Goal: Information Seeking & Learning: Check status

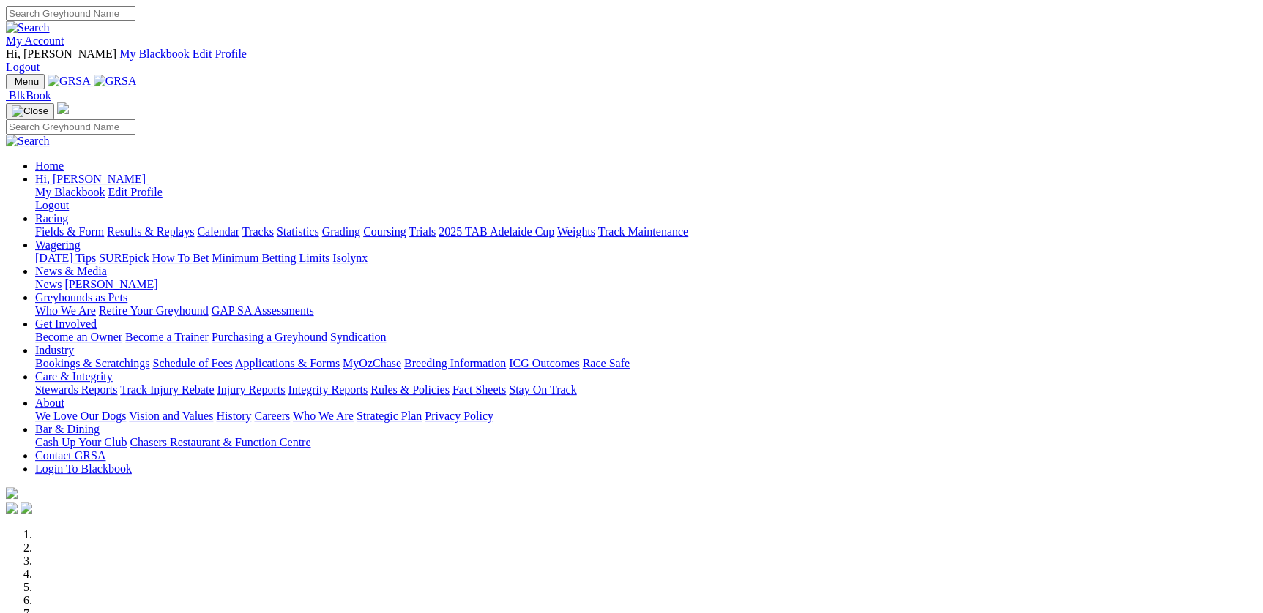
click at [68, 212] on link "Racing" at bounding box center [51, 218] width 33 height 12
click at [194, 225] on link "Results & Replays" at bounding box center [150, 231] width 87 height 12
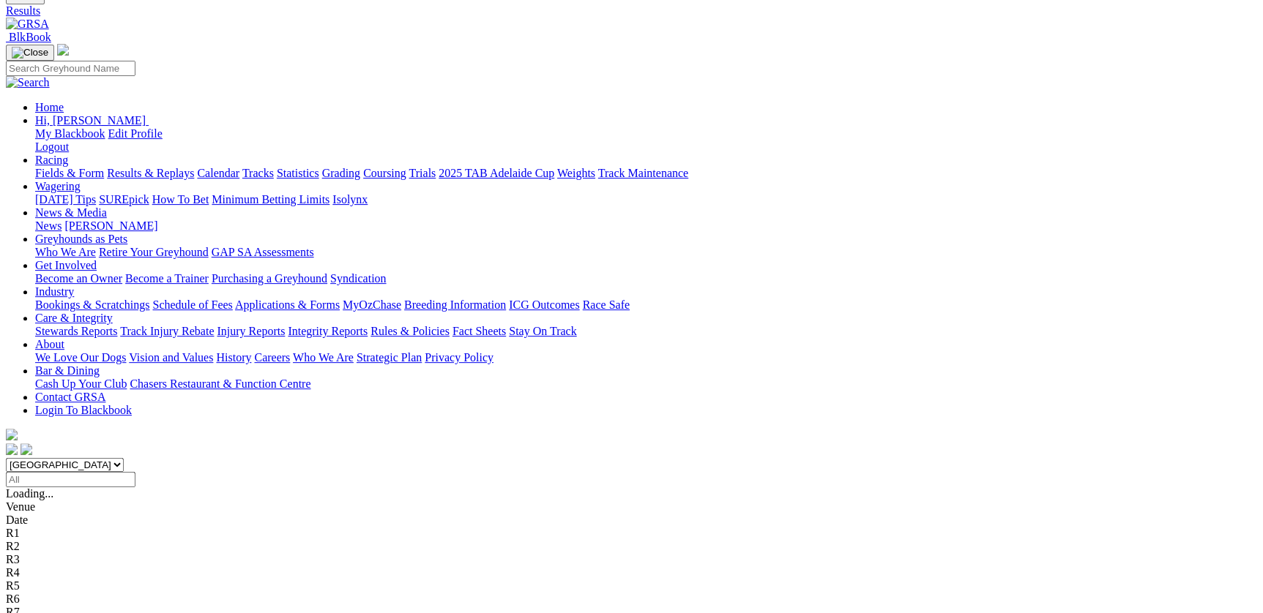
scroll to position [239, 0]
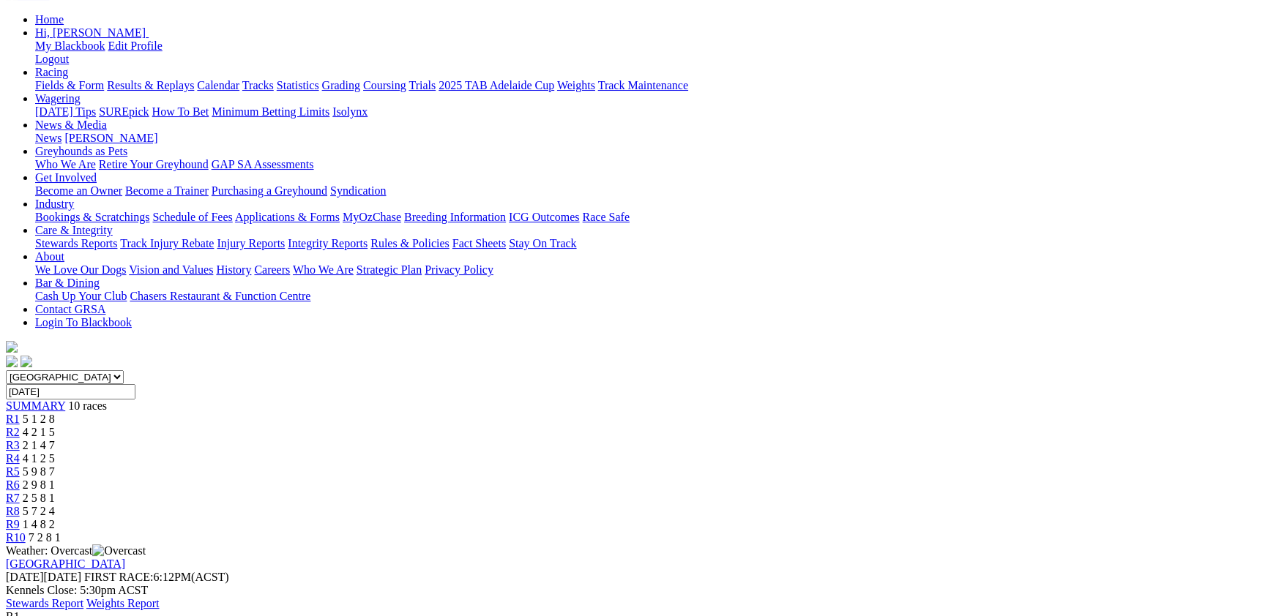
scroll to position [160, 0]
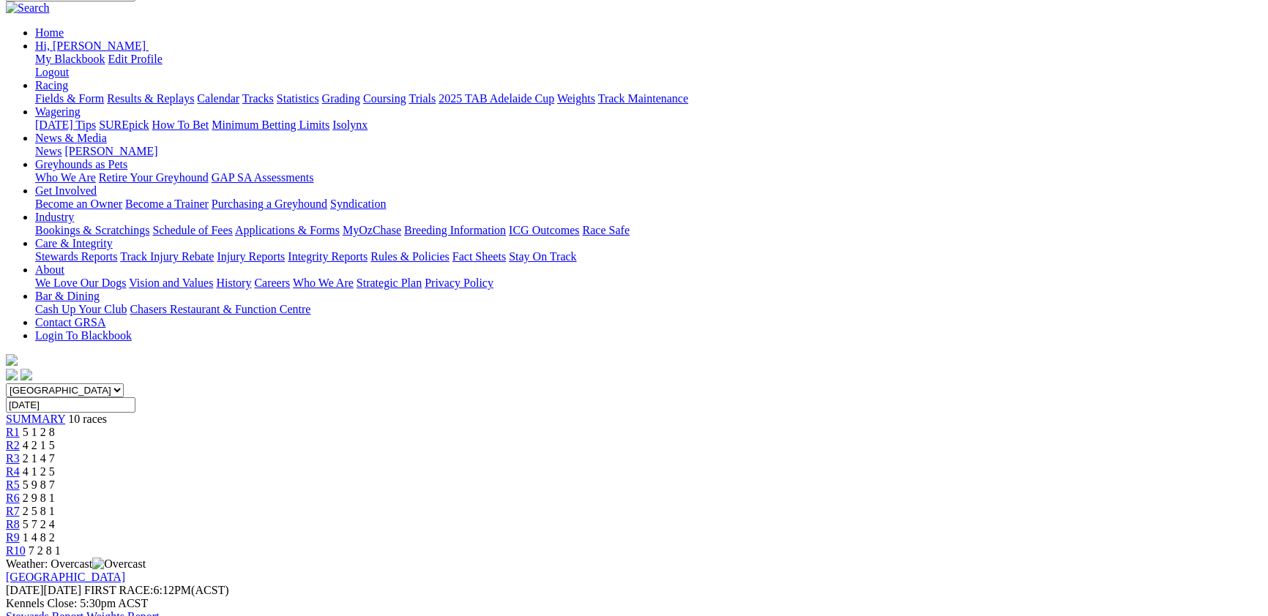
select select "VIC"
click at [124, 384] on select "South Australia New South Wales Northern Territory Queensland Tasmania Victoria…" at bounding box center [65, 391] width 118 height 14
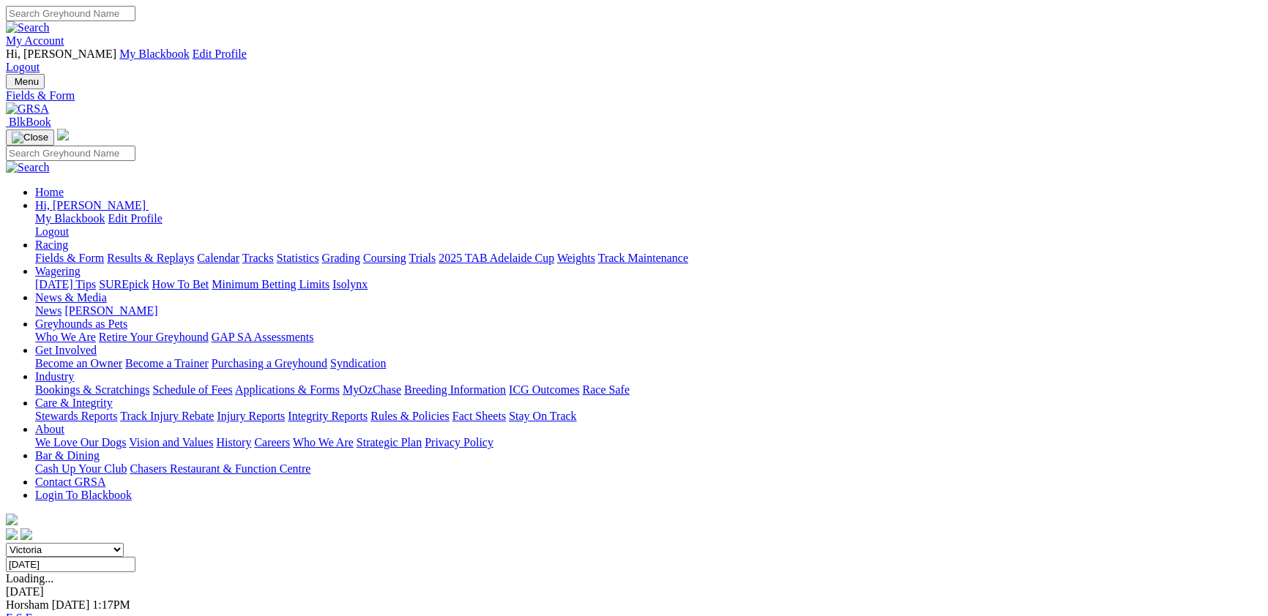
click at [135, 557] on input "Tuesday, 30 Sep 2025" at bounding box center [71, 564] width 130 height 15
type input "[DATE]"
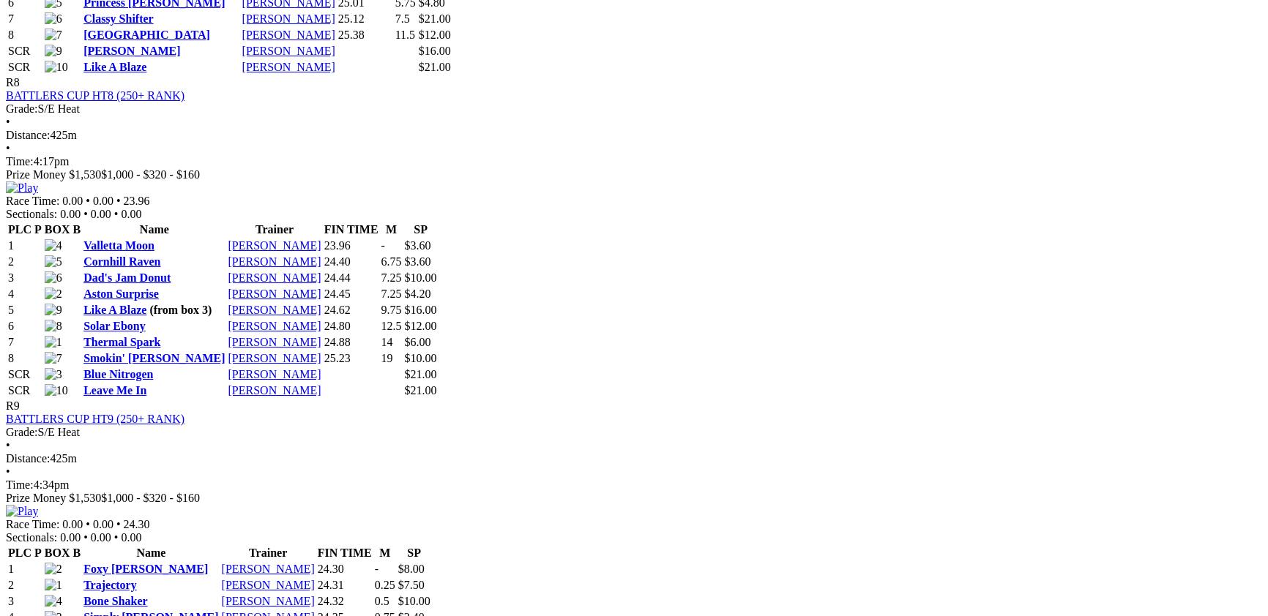
scroll to position [3034, 0]
